Goal: Task Accomplishment & Management: Manage account settings

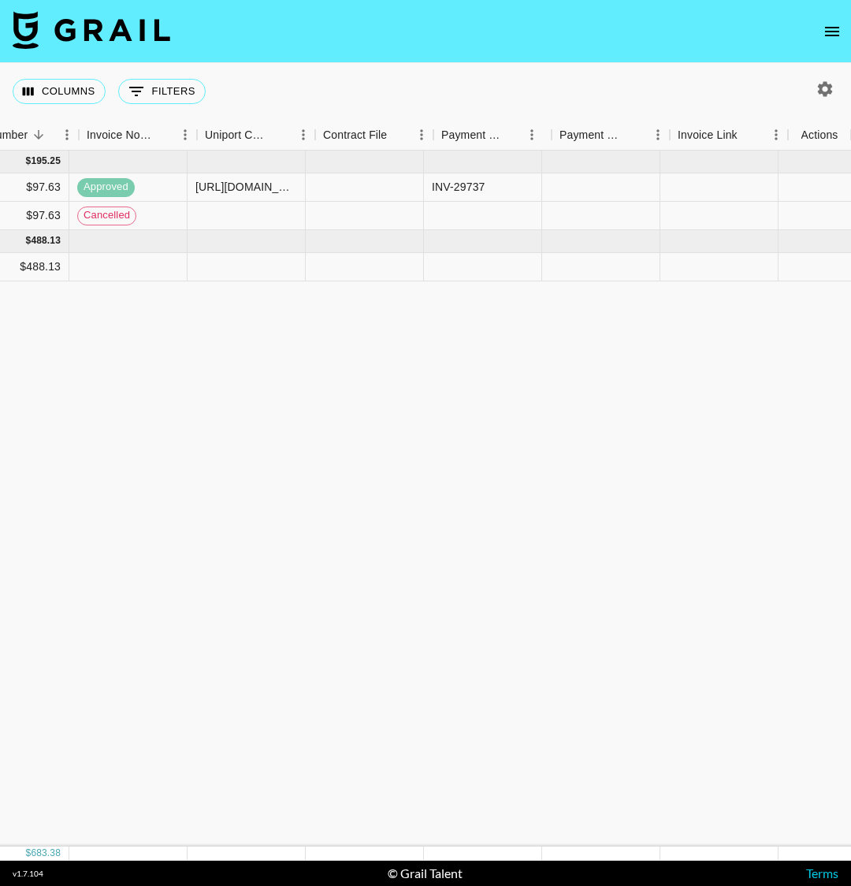
scroll to position [0, 1765]
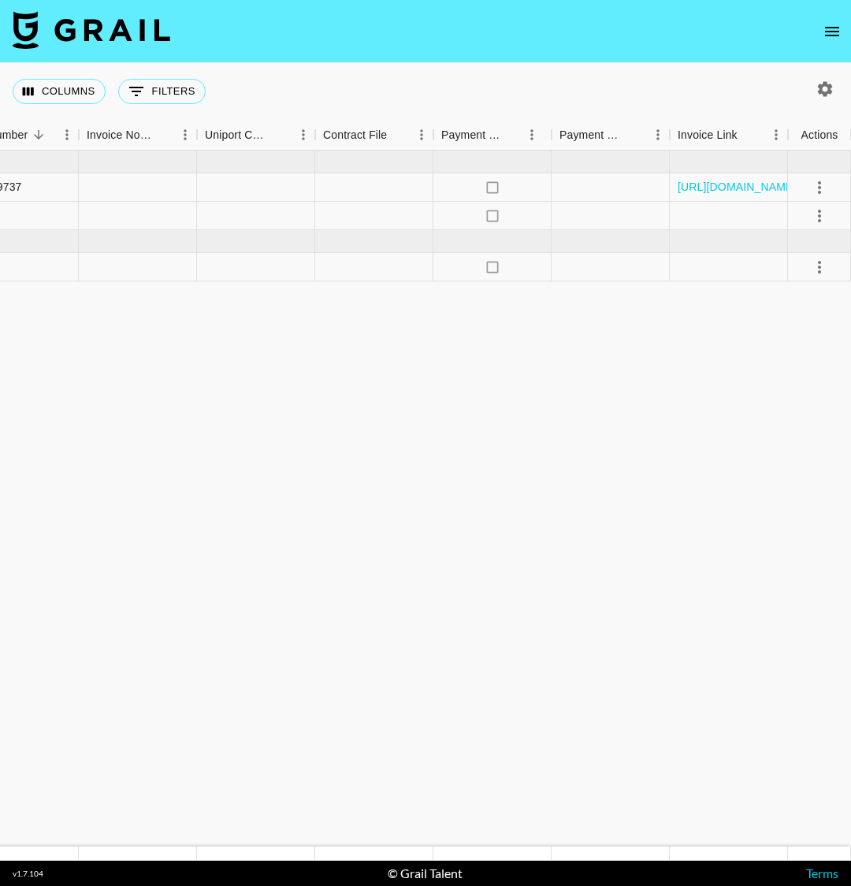
drag, startPoint x: 311, startPoint y: 328, endPoint x: 998, endPoint y: 337, distance: 686.4
click at [850, 337] on html "Columns 0 Filters + Booking Month Due Airtable ID Talent Manager Client Booker …" at bounding box center [425, 443] width 851 height 886
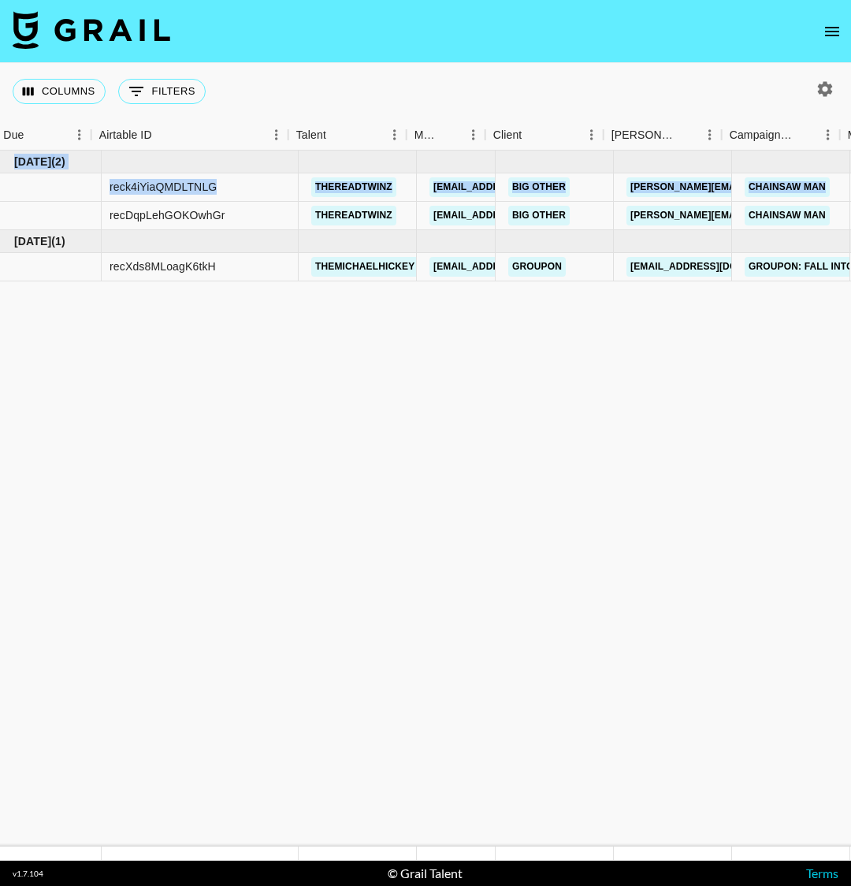
scroll to position [0, 0]
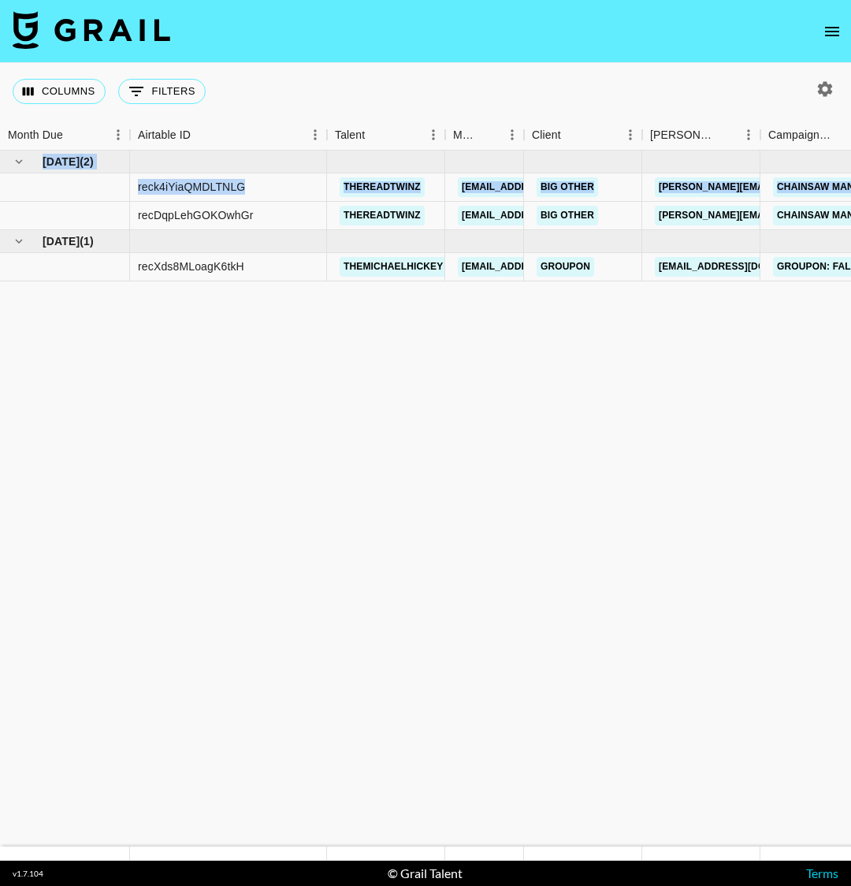
drag, startPoint x: 504, startPoint y: 444, endPoint x: 0, endPoint y: 219, distance: 552.0
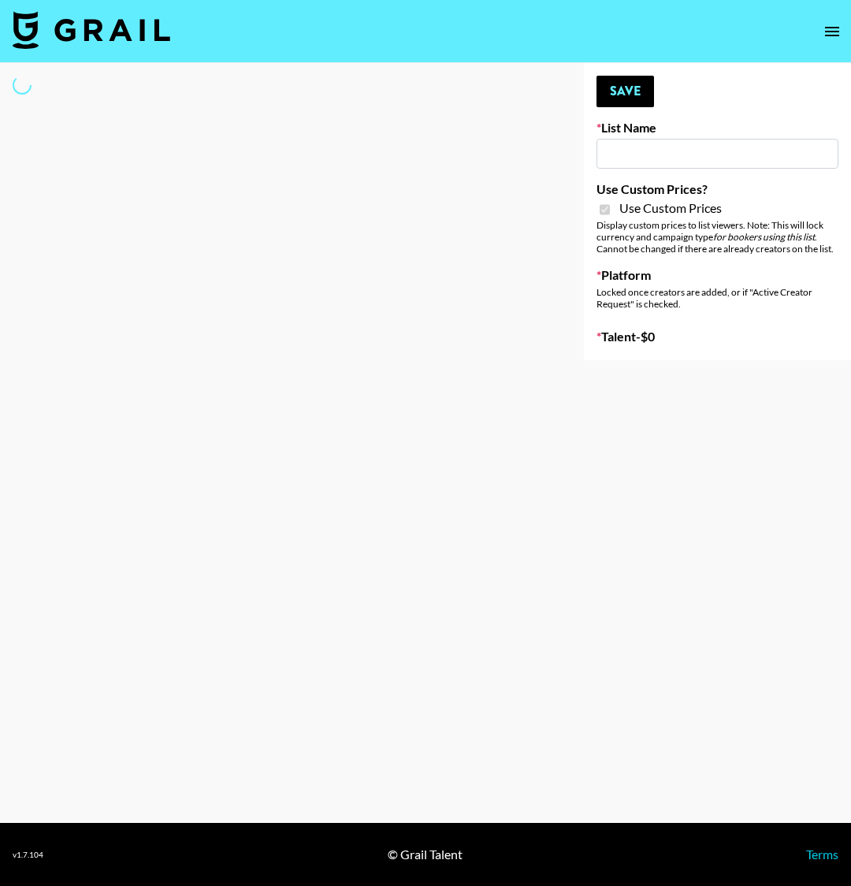
type input "Nourish"
checkbox input "true"
select select "Brand"
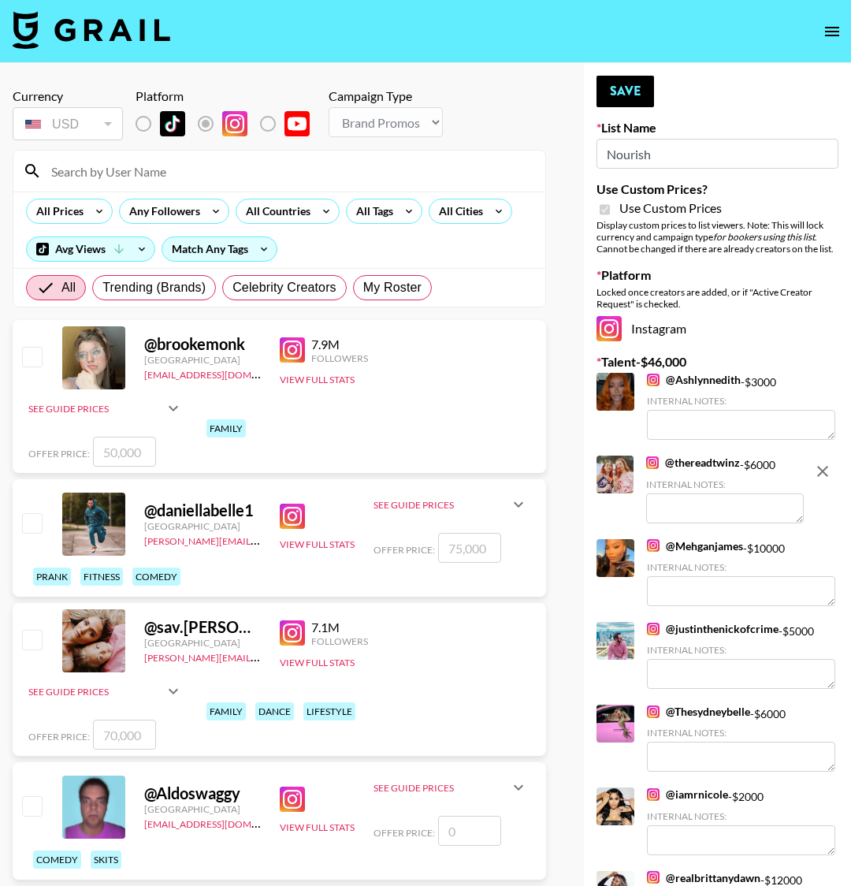
click at [682, 377] on link "@ Ashlynnedith" at bounding box center [694, 380] width 94 height 14
click at [659, 627] on img at bounding box center [653, 628] width 13 height 13
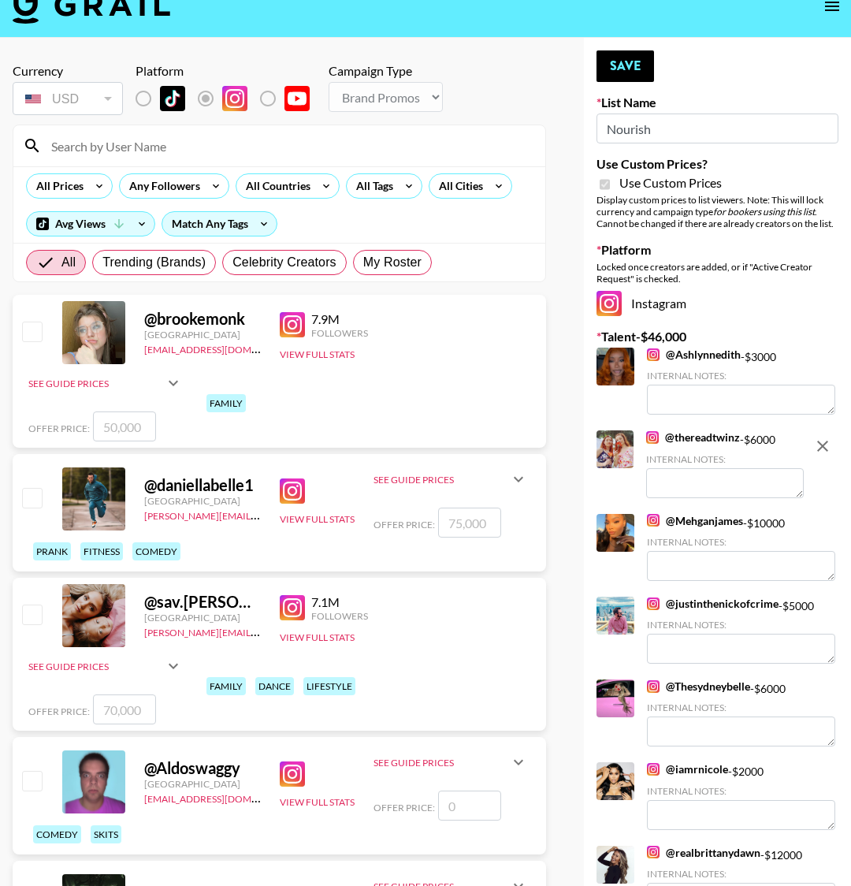
scroll to position [188, 0]
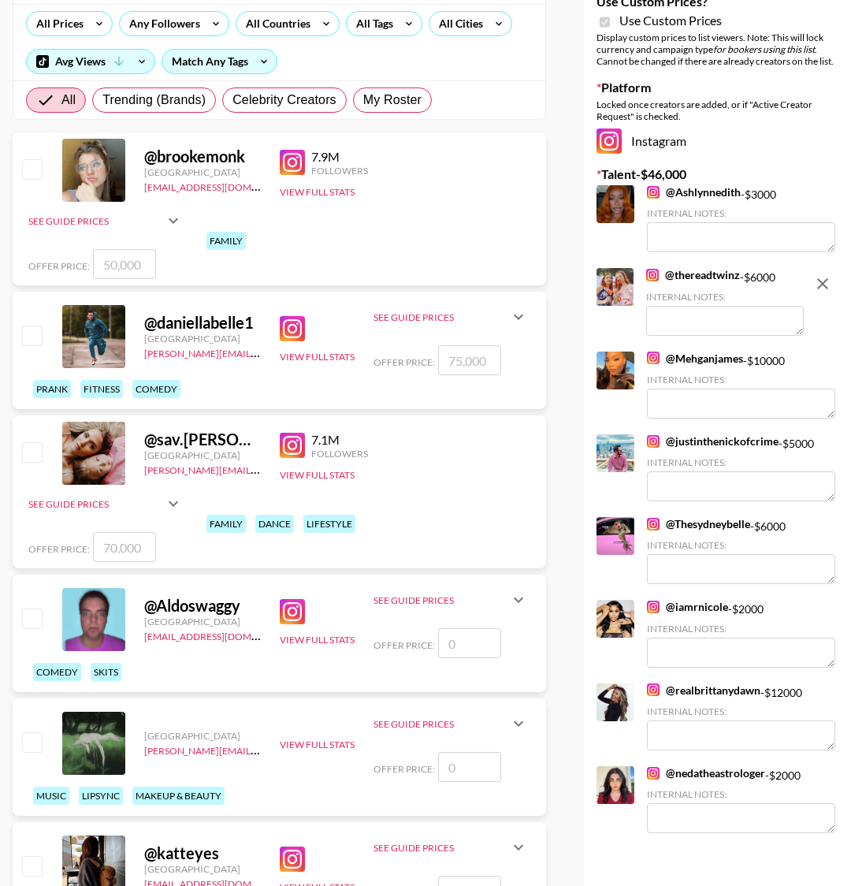
click at [698, 691] on link "@ realbrittanydawn" at bounding box center [703, 690] width 113 height 14
click at [709, 773] on link "@ nedatheastrologer" at bounding box center [706, 773] width 118 height 14
click at [719, 275] on link "@ thereadtwinz" at bounding box center [693, 275] width 94 height 14
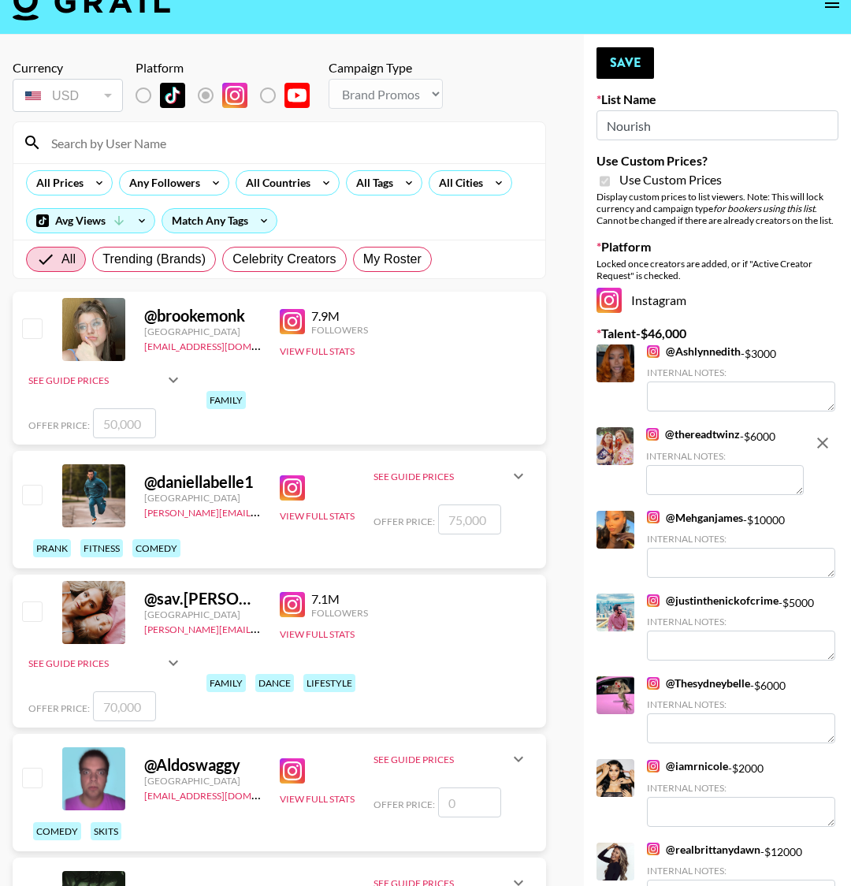
scroll to position [0, 0]
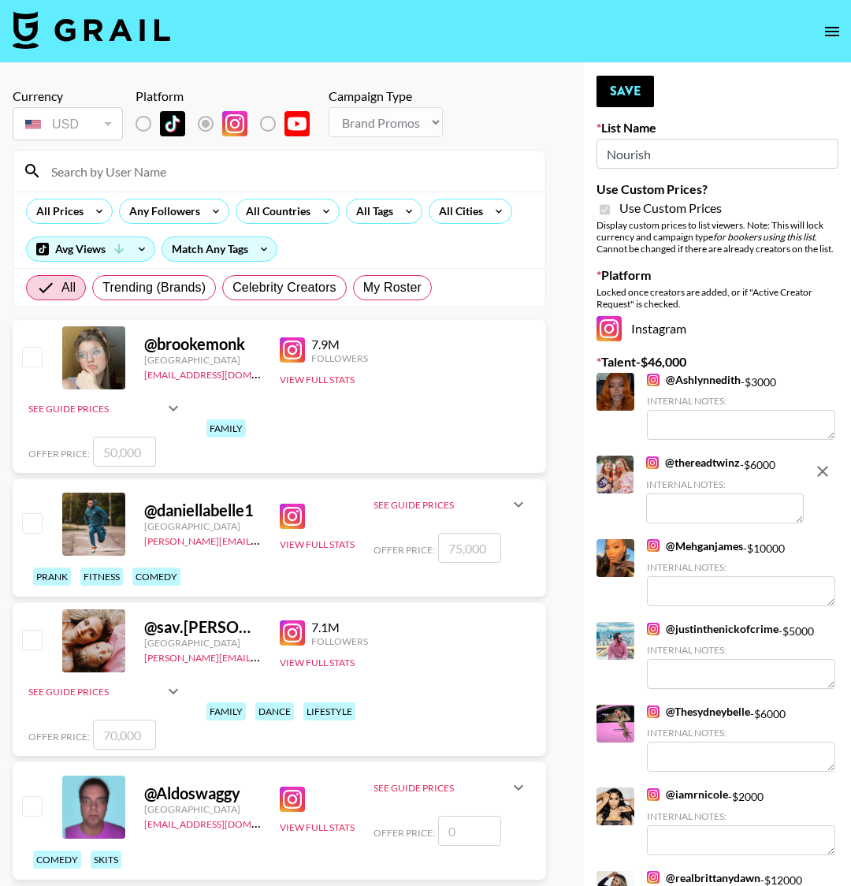
click at [673, 545] on link "@ Mehganjames" at bounding box center [695, 546] width 96 height 14
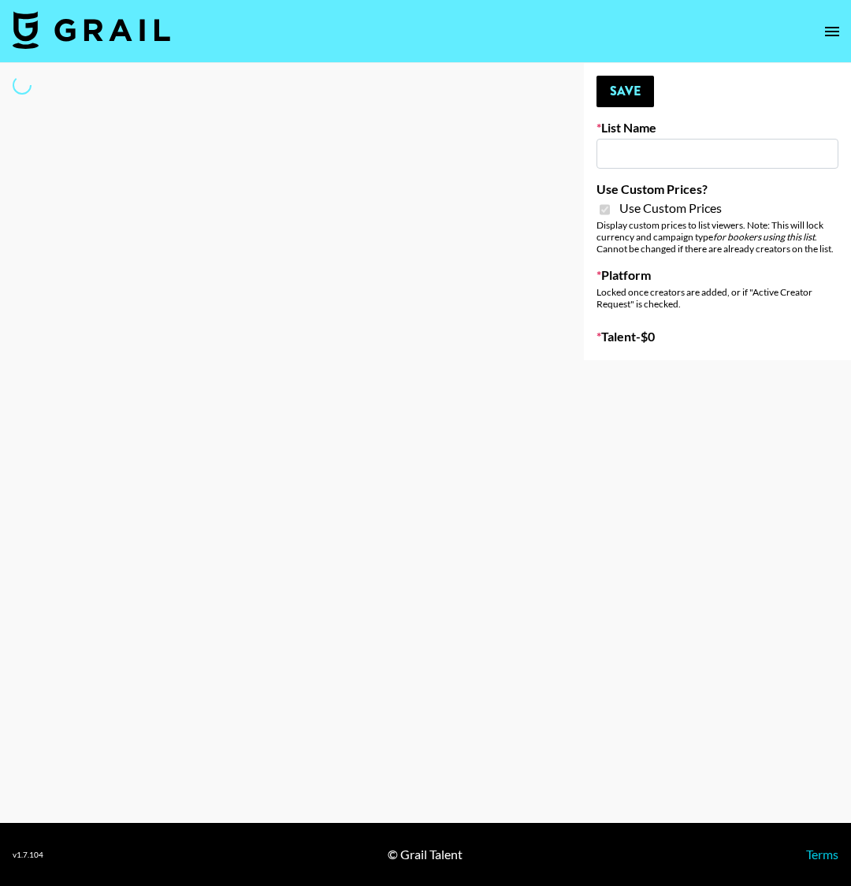
type input "Nourish"
checkbox input "true"
select select "Brand"
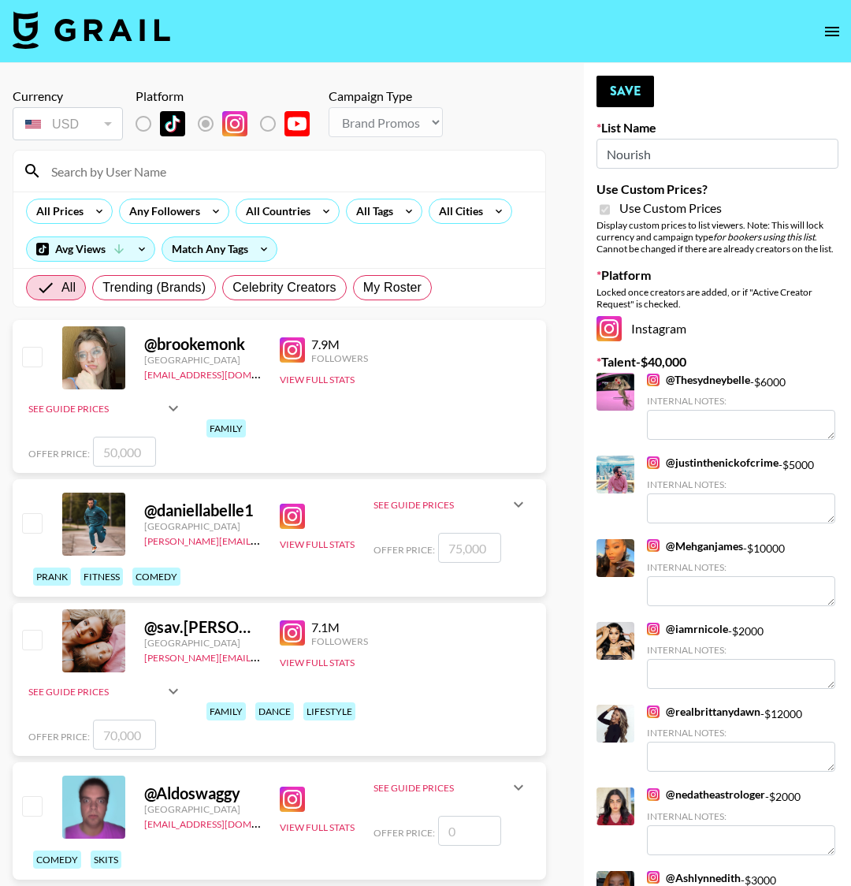
click at [128, 177] on input at bounding box center [289, 170] width 494 height 25
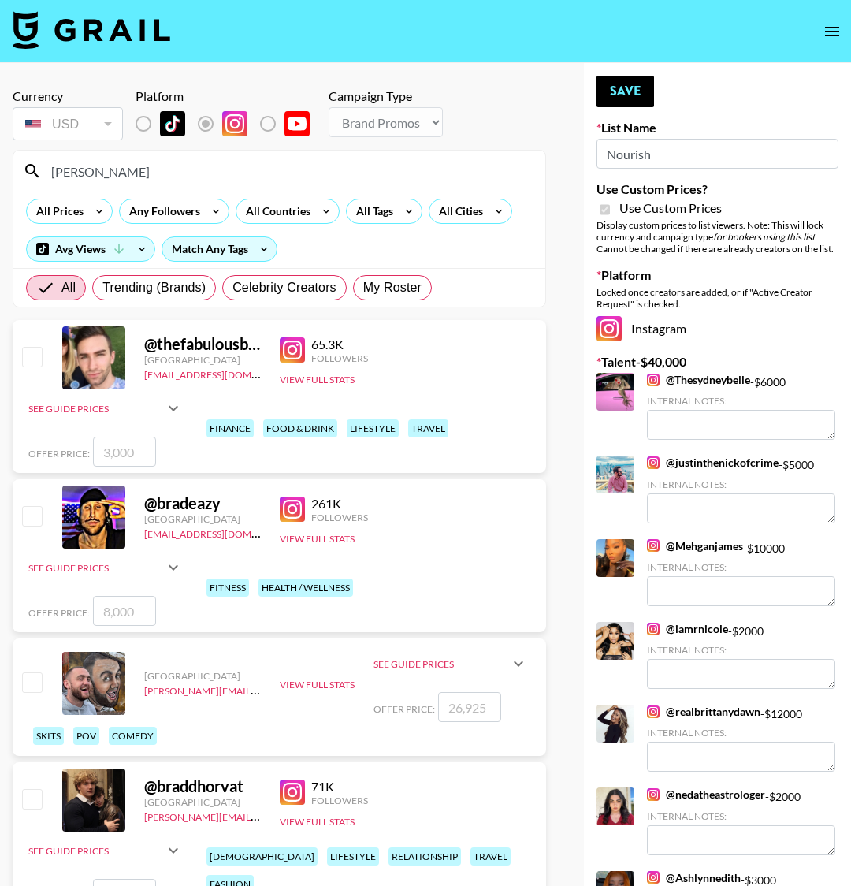
type input "[PERSON_NAME]"
click at [32, 355] on input "checkbox" at bounding box center [31, 356] width 19 height 19
checkbox input "true"
type input "3000"
drag, startPoint x: 112, startPoint y: 450, endPoint x: 92, endPoint y: 447, distance: 19.9
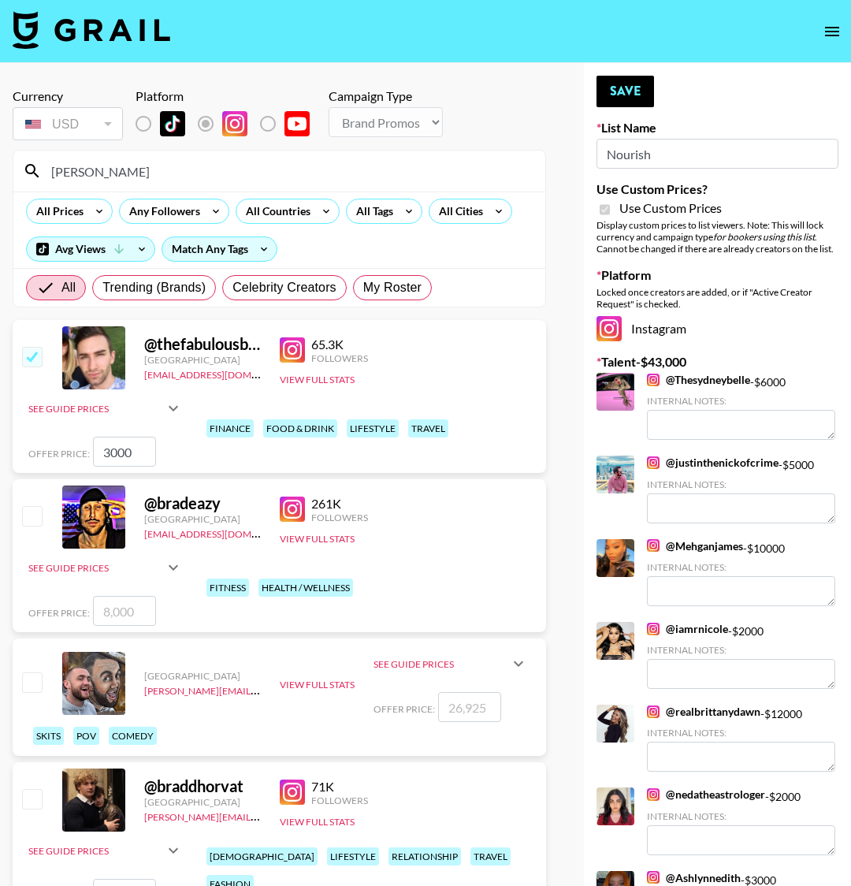
click at [93, 447] on input "3000" at bounding box center [124, 452] width 63 height 30
click at [120, 175] on input "[PERSON_NAME]" at bounding box center [289, 170] width 494 height 25
click at [32, 356] on input "checkbox" at bounding box center [31, 356] width 19 height 19
checkbox input "false"
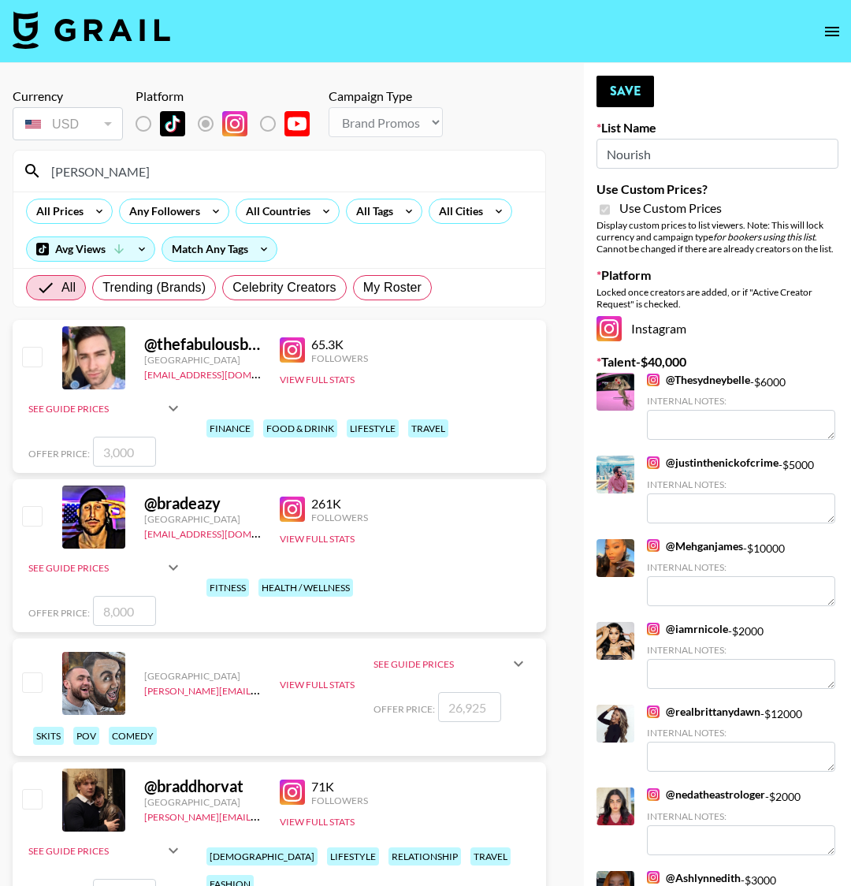
click at [693, 381] on link "@ Thesydneybelle" at bounding box center [698, 380] width 103 height 14
click at [99, 184] on div "[PERSON_NAME]" at bounding box center [279, 171] width 532 height 41
click at [100, 170] on input "[PERSON_NAME]" at bounding box center [289, 170] width 494 height 25
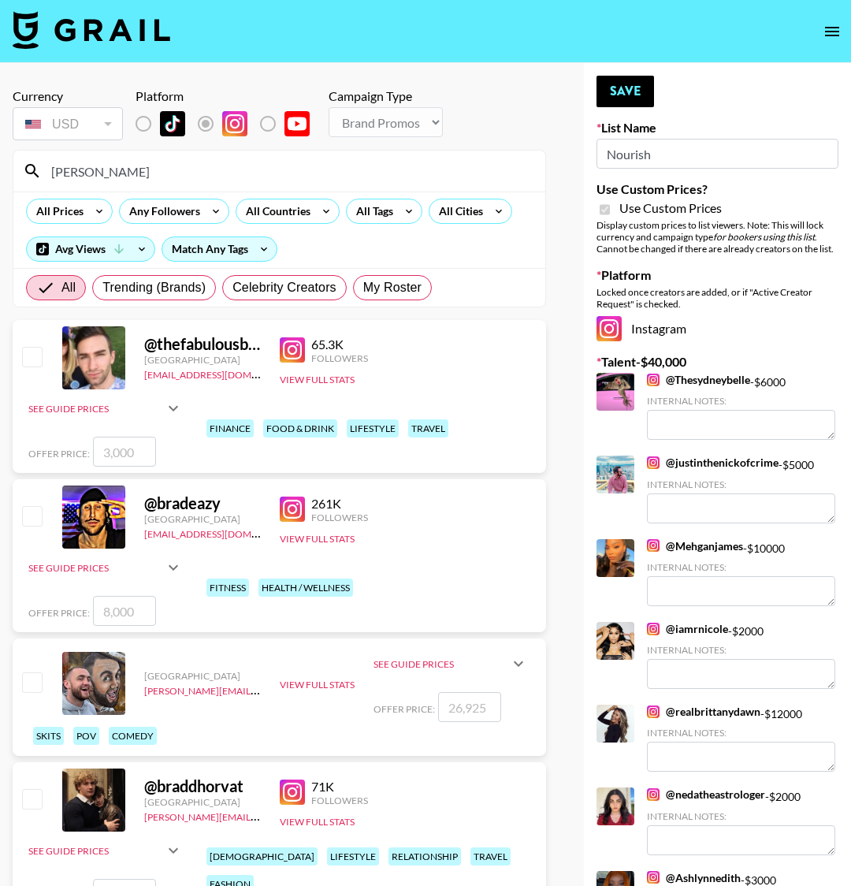
click at [609, 641] on div at bounding box center [615, 641] width 38 height 38
click at [619, 638] on div at bounding box center [615, 641] width 38 height 38
click at [689, 626] on link "@ iamrnicole" at bounding box center [687, 629] width 81 height 14
click at [72, 176] on input "[PERSON_NAME]" at bounding box center [289, 170] width 494 height 25
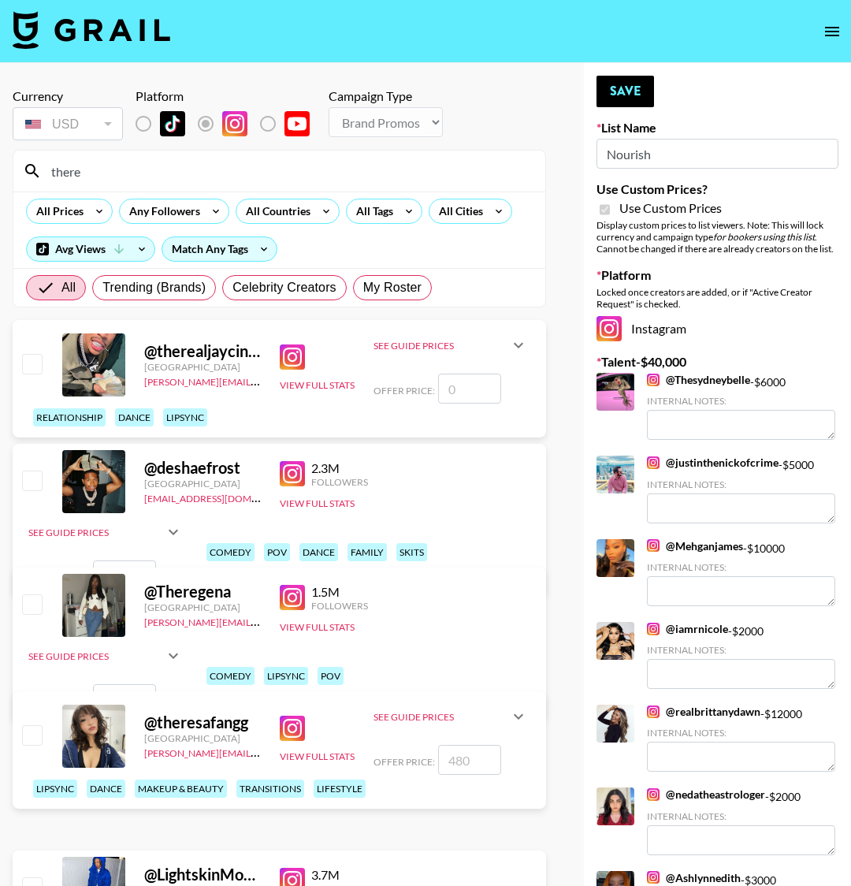
type input "theread"
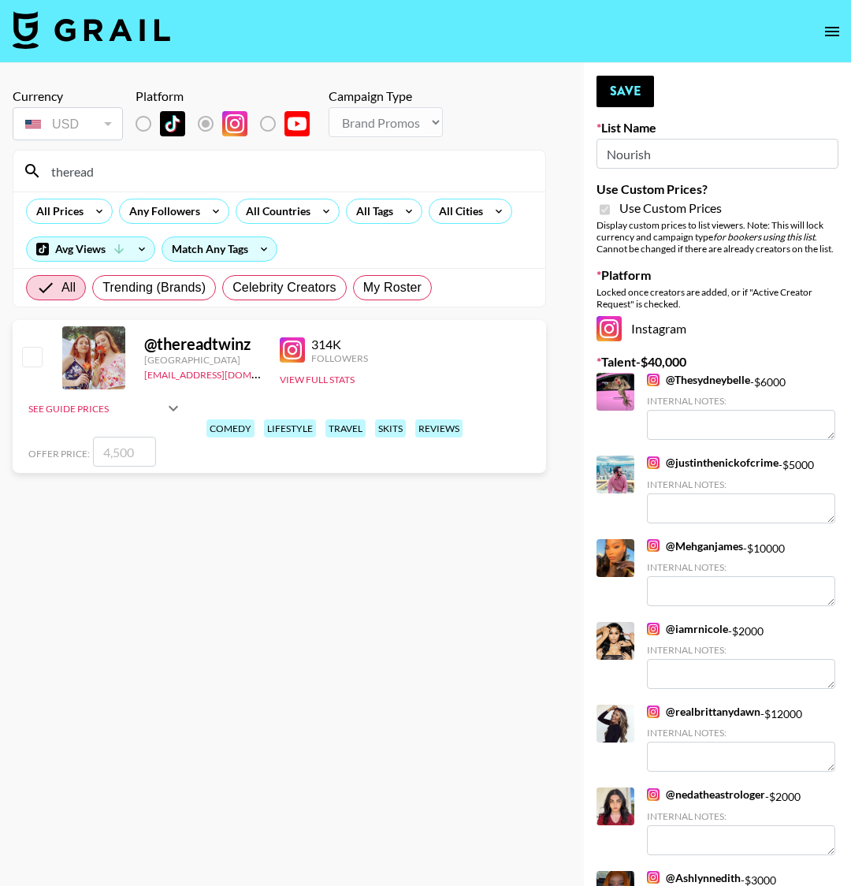
click at [39, 350] on input "checkbox" at bounding box center [31, 356] width 19 height 19
checkbox input "true"
drag, startPoint x: 113, startPoint y: 451, endPoint x: 89, endPoint y: 442, distance: 25.2
click at [90, 443] on div "Offer Price: 4500" at bounding box center [105, 452] width 154 height 30
type input "4"
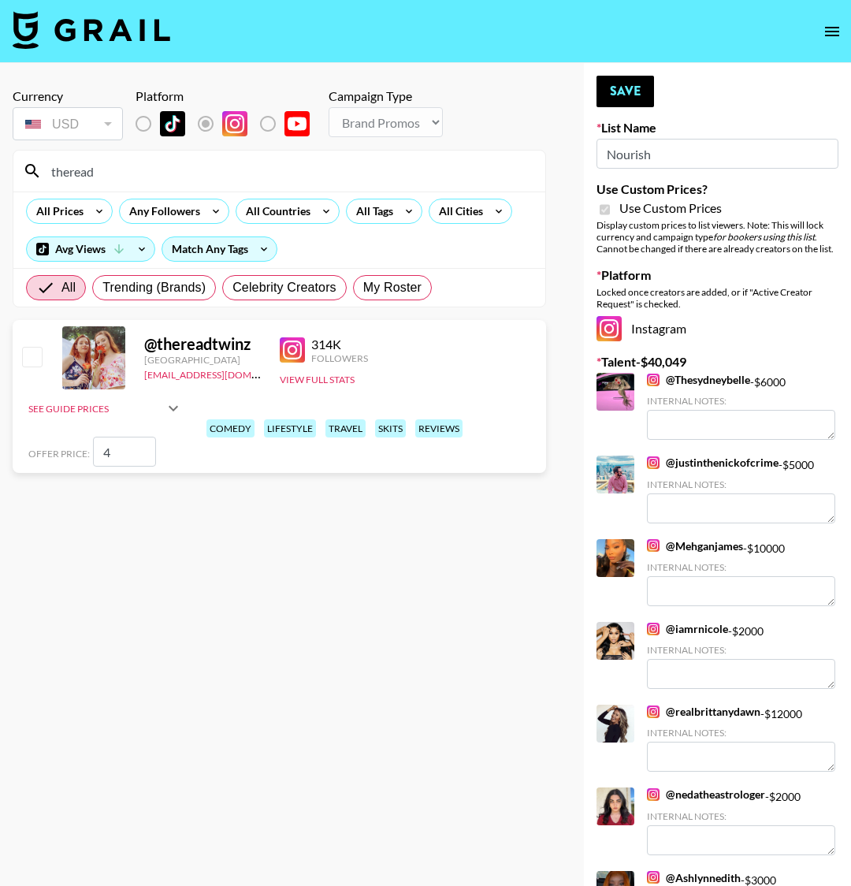
checkbox input "false"
checkbox input "true"
click at [399, 548] on section "Currency USD USD ​ Platform Campaign Type Choose Type... Song Promos Brand Prom…" at bounding box center [279, 456] width 533 height 760
drag, startPoint x: 108, startPoint y: 455, endPoint x: 97, endPoint y: 451, distance: 12.0
click at [97, 452] on input "5000" at bounding box center [124, 452] width 63 height 30
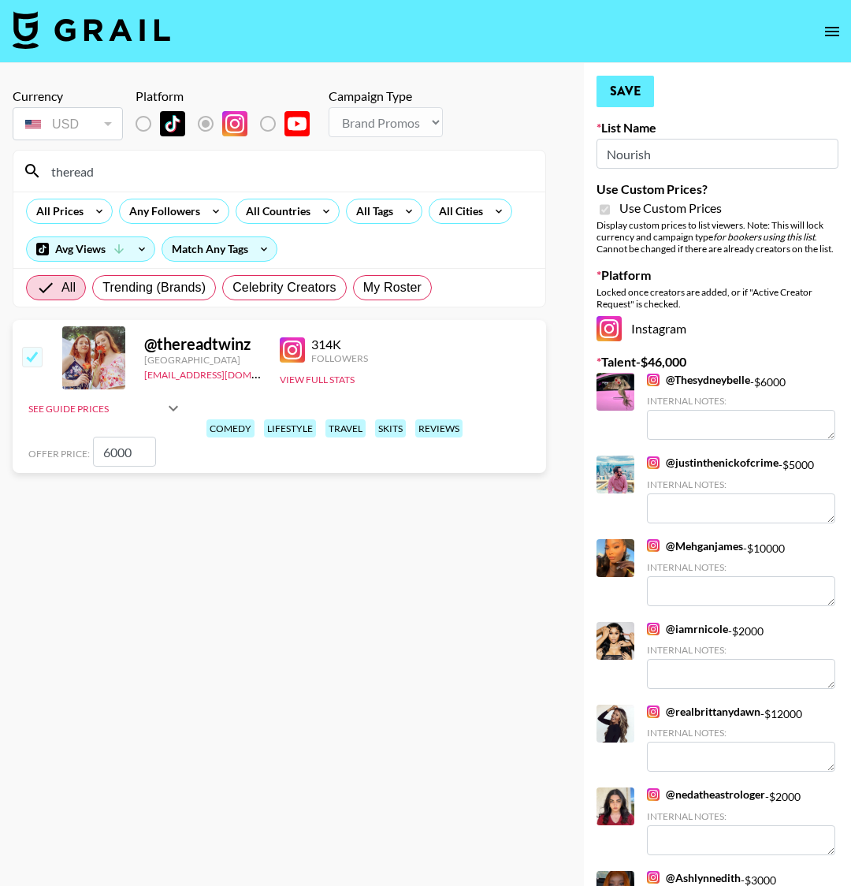
type input "6000"
click at [638, 96] on button "Save" at bounding box center [625, 92] width 58 height 32
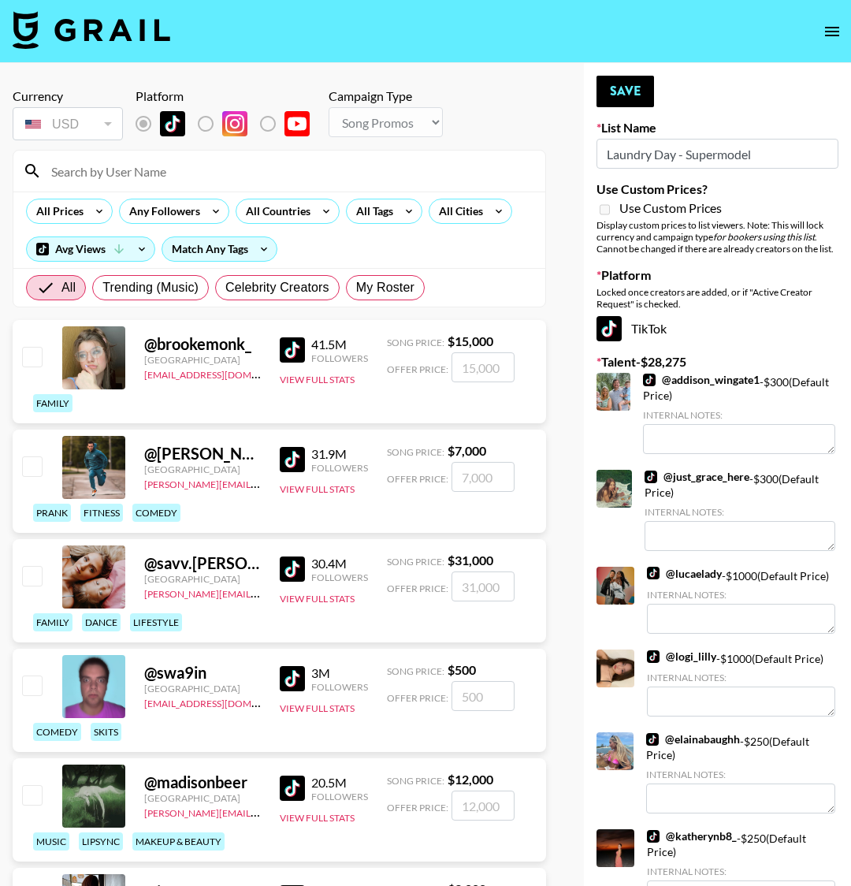
select select "Song"
click at [617, 94] on button "Save" at bounding box center [625, 92] width 58 height 32
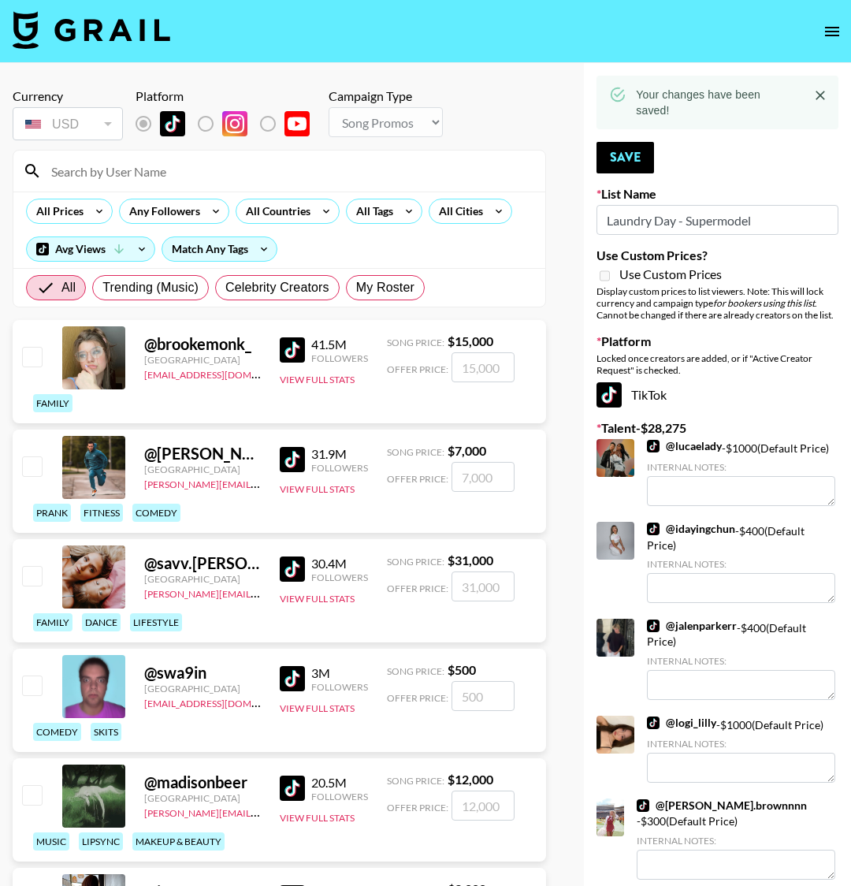
click at [653, 447] on img at bounding box center [653, 446] width 13 height 13
